Goal: Task Accomplishment & Management: Use online tool/utility

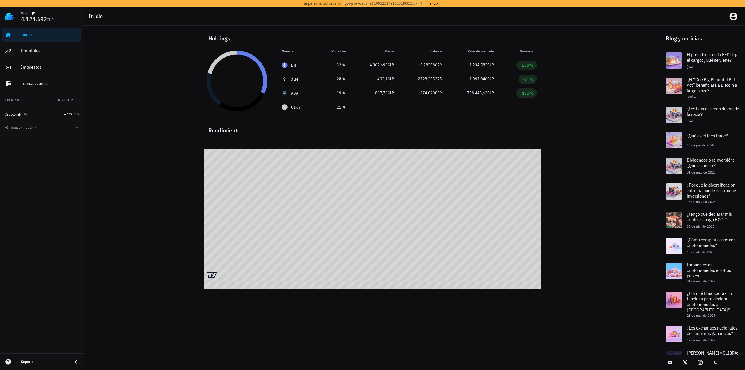
click at [144, 158] on div "Holdings Moneda Portafolio Precio Balance Valor de mercado Ganancia ETH 32 % 4.…" at bounding box center [372, 152] width 577 height 253
click at [58, 110] on div "Cryptomkt" at bounding box center [33, 114] width 57 height 13
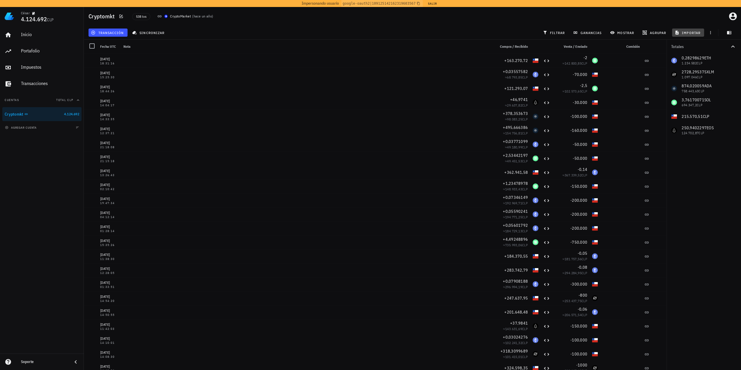
click at [691, 31] on span "importar" at bounding box center [688, 32] width 25 height 5
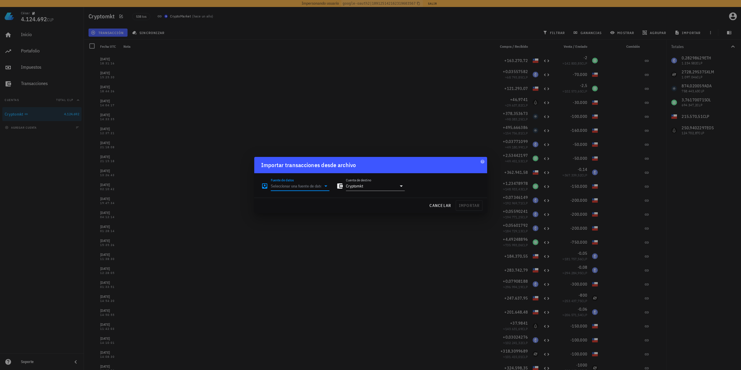
click at [315, 191] on div "Fuente de datos" at bounding box center [300, 185] width 59 height 9
drag, startPoint x: 319, startPoint y: 238, endPoint x: 327, endPoint y: 231, distance: 10.7
click at [320, 238] on div "CryptoMarket" at bounding box center [324, 239] width 74 height 6
type input "CryptoMarket (Antiguos)"
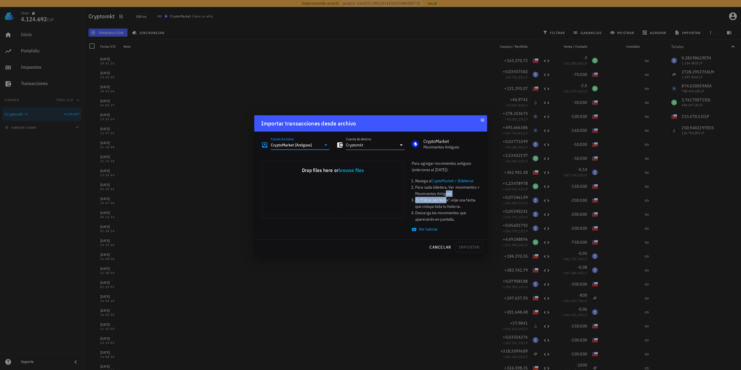
click at [447, 195] on ol "Navega a CryptoMarket > Billeteras Para cada billetera, Ver movimientos > Movim…" at bounding box center [446, 200] width 68 height 45
click at [450, 200] on li "En "Filtrar por fecha", elije una fecha que incluya toda tu historia." at bounding box center [447, 203] width 65 height 13
click at [444, 215] on li "Descarga los movimientos que aparecerán en pantalla." at bounding box center [447, 216] width 65 height 13
drag, startPoint x: 343, startPoint y: 218, endPoint x: 367, endPoint y: 230, distance: 26.6
click at [343, 218] on div "Drop your files here Drop files here or browse files Powered by Uppy" at bounding box center [332, 189] width 143 height 58
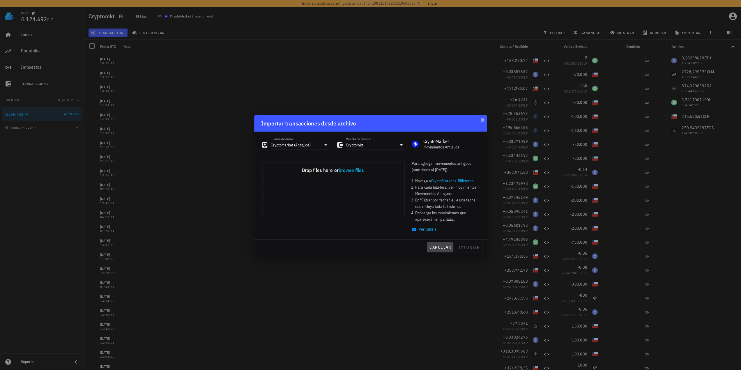
click at [443, 247] on span "cancelar" at bounding box center [440, 246] width 22 height 5
